Goal: Transaction & Acquisition: Purchase product/service

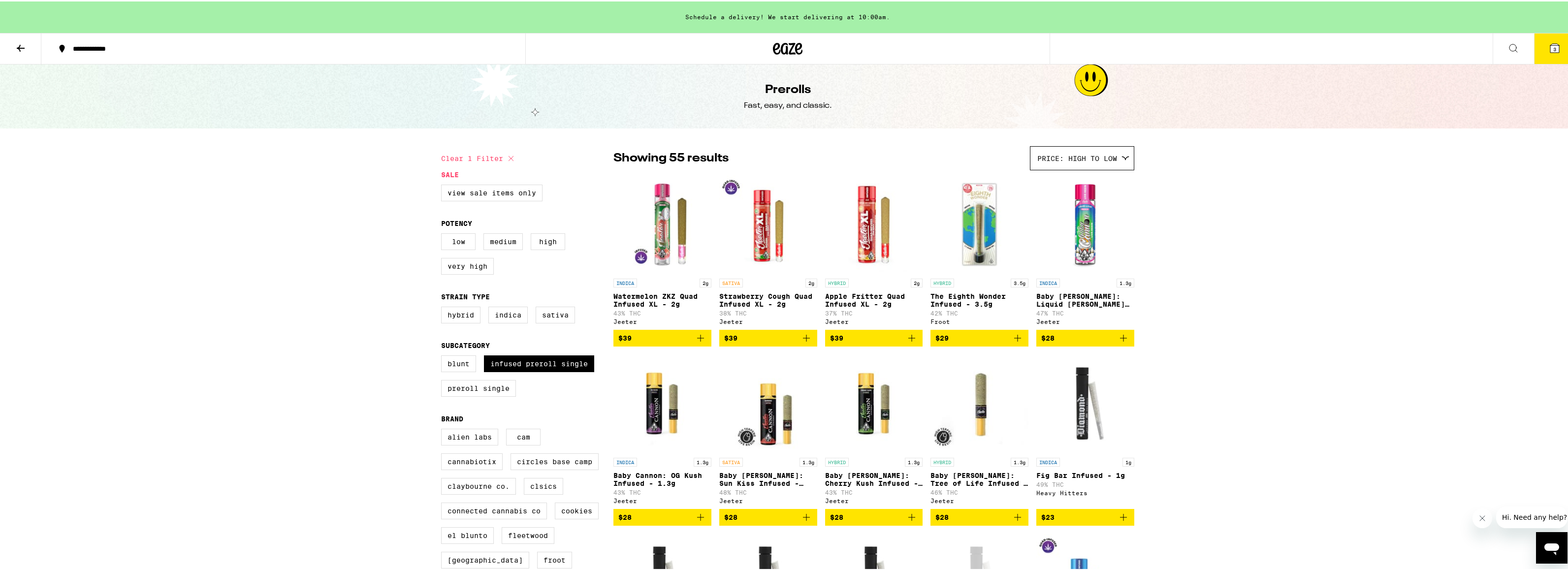
click at [1554, 54] on button "3" at bounding box center [1555, 47] width 42 height 31
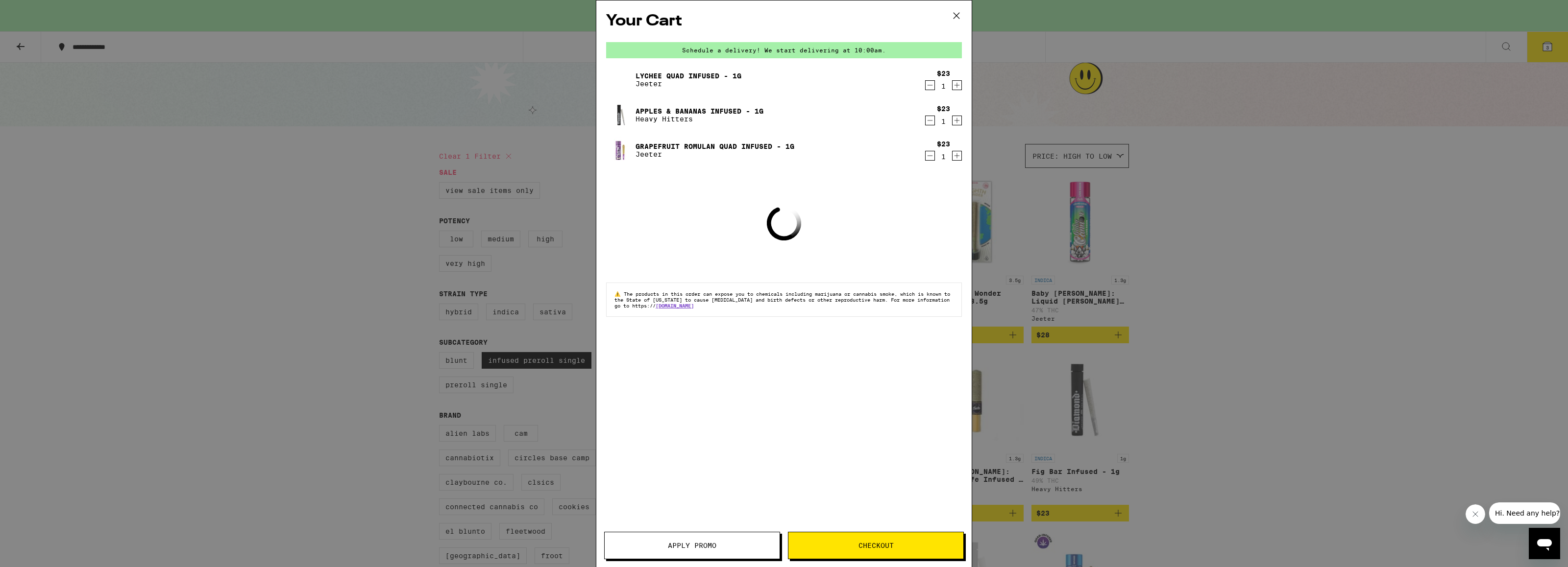
click at [864, 539] on button "Checkout" at bounding box center [875, 545] width 176 height 27
